Goal: Connect with others: Connect with other users

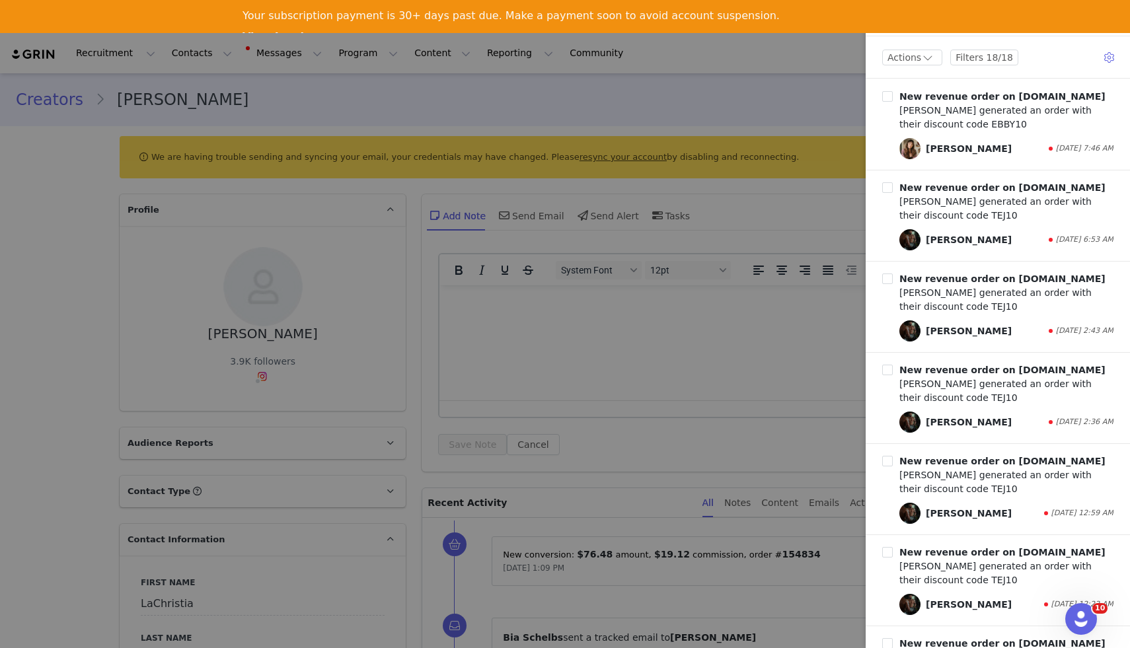
scroll to position [657, 0]
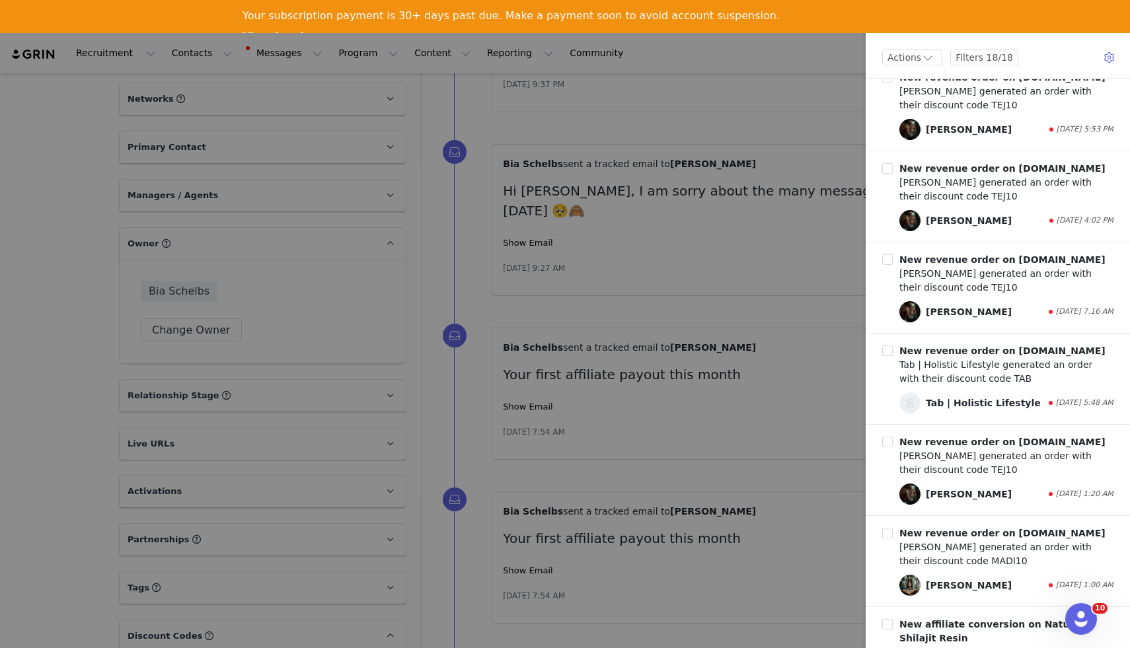
click at [797, 84] on div at bounding box center [565, 324] width 1130 height 648
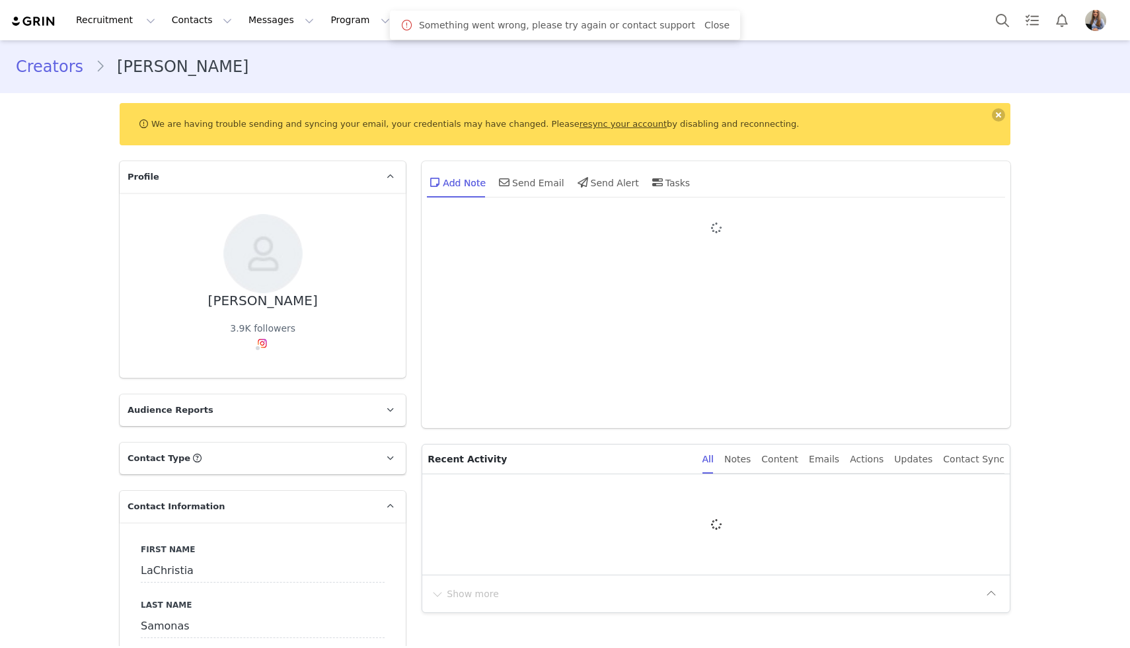
type input "+1 ([GEOGRAPHIC_DATA])"
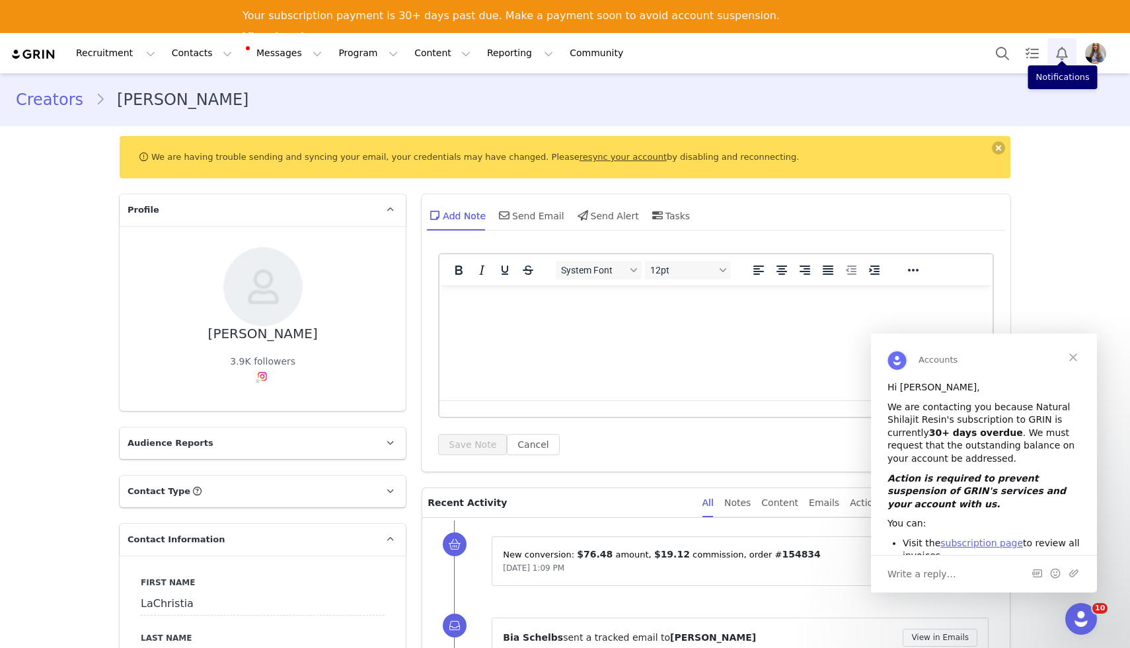
click at [1063, 47] on button "Notifications" at bounding box center [1061, 53] width 29 height 30
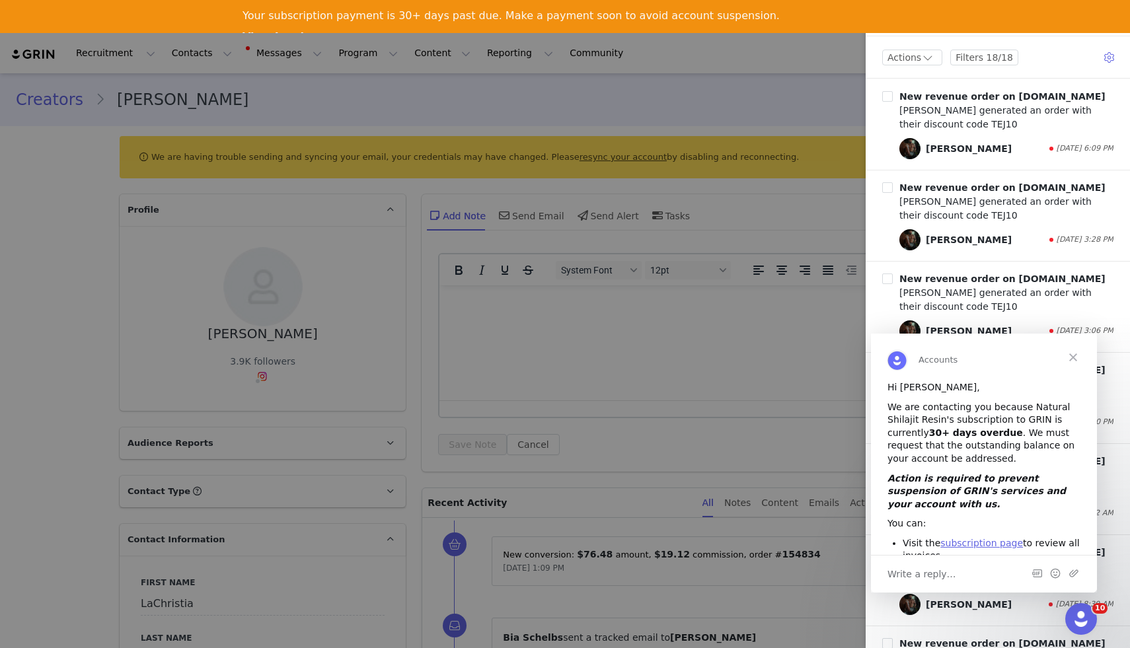
click at [1075, 356] on span "Close" at bounding box center [1073, 358] width 48 height 48
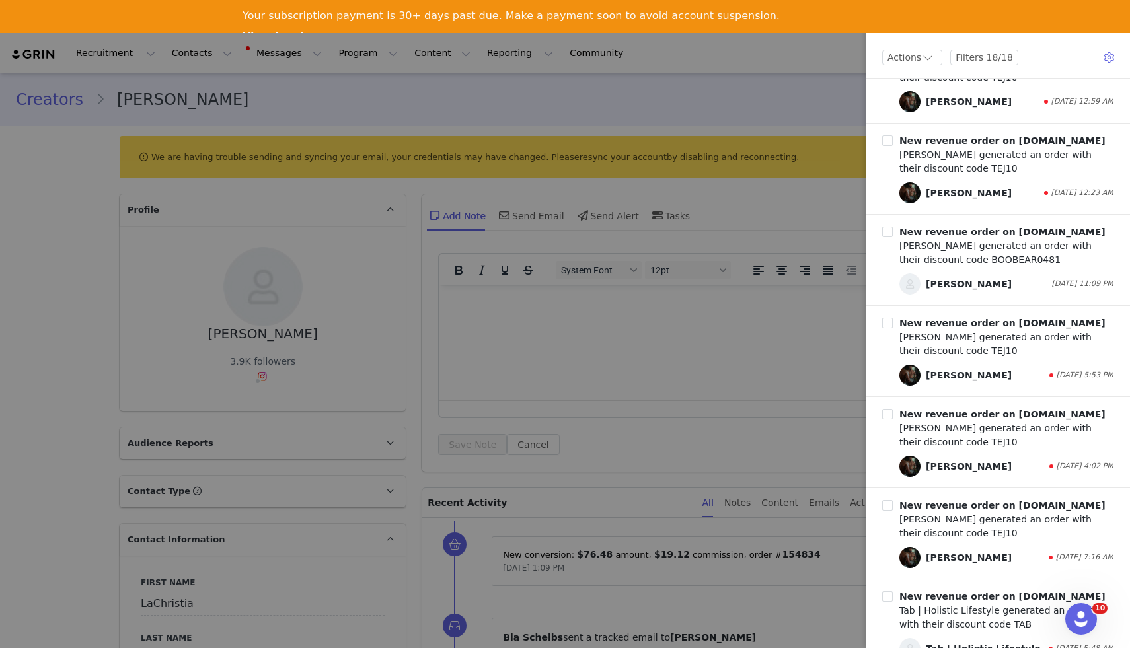
scroll to position [1029, 0]
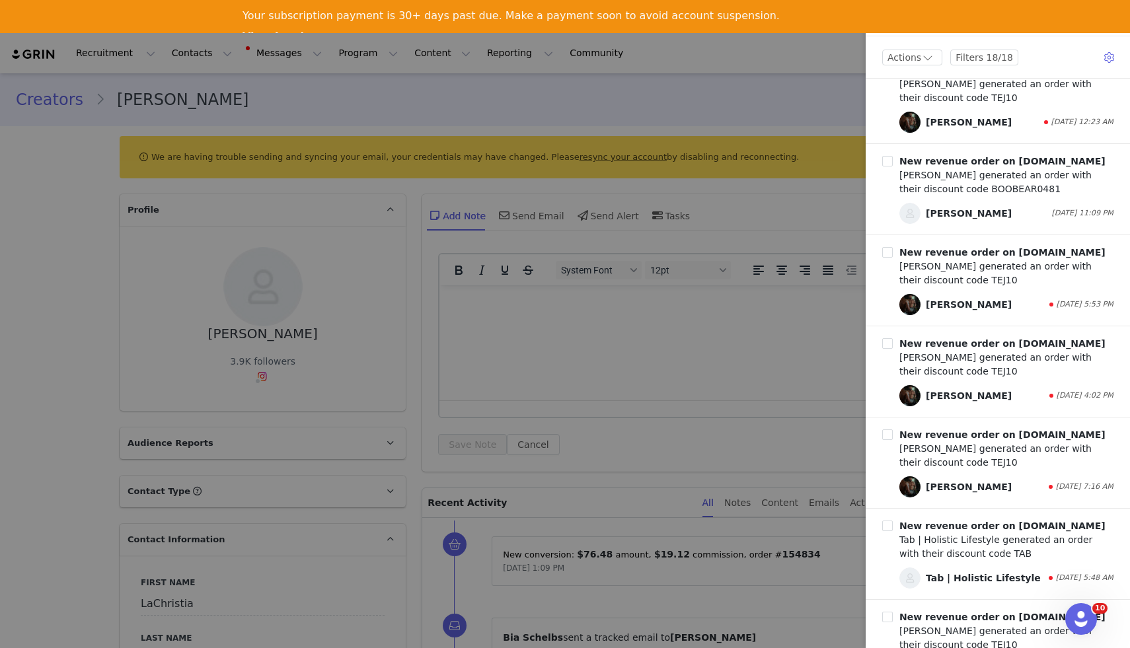
click at [794, 84] on div at bounding box center [565, 324] width 1130 height 648
